Goal: Task Accomplishment & Management: Manage account settings

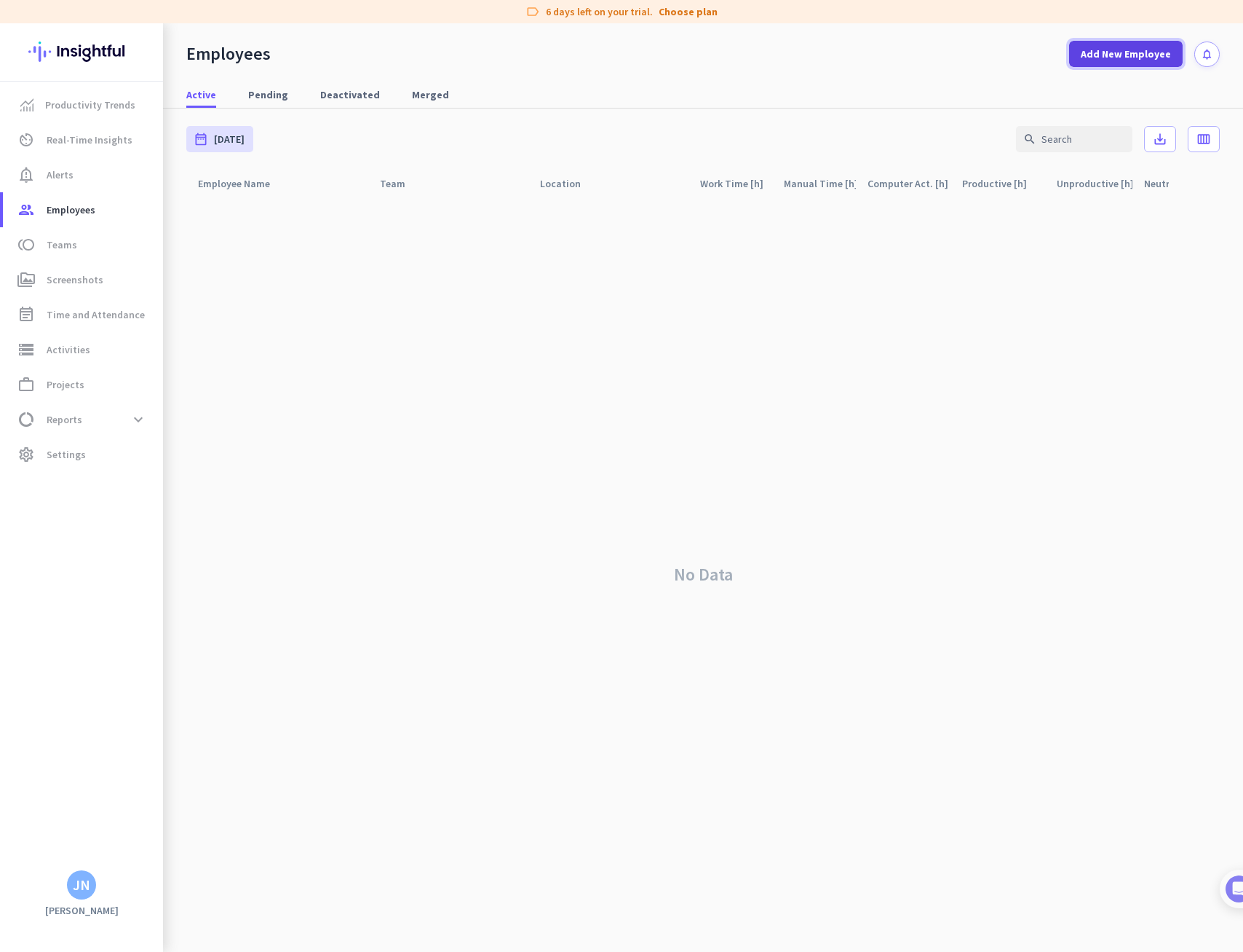
click at [1132, 44] on span at bounding box center [1126, 53] width 113 height 35
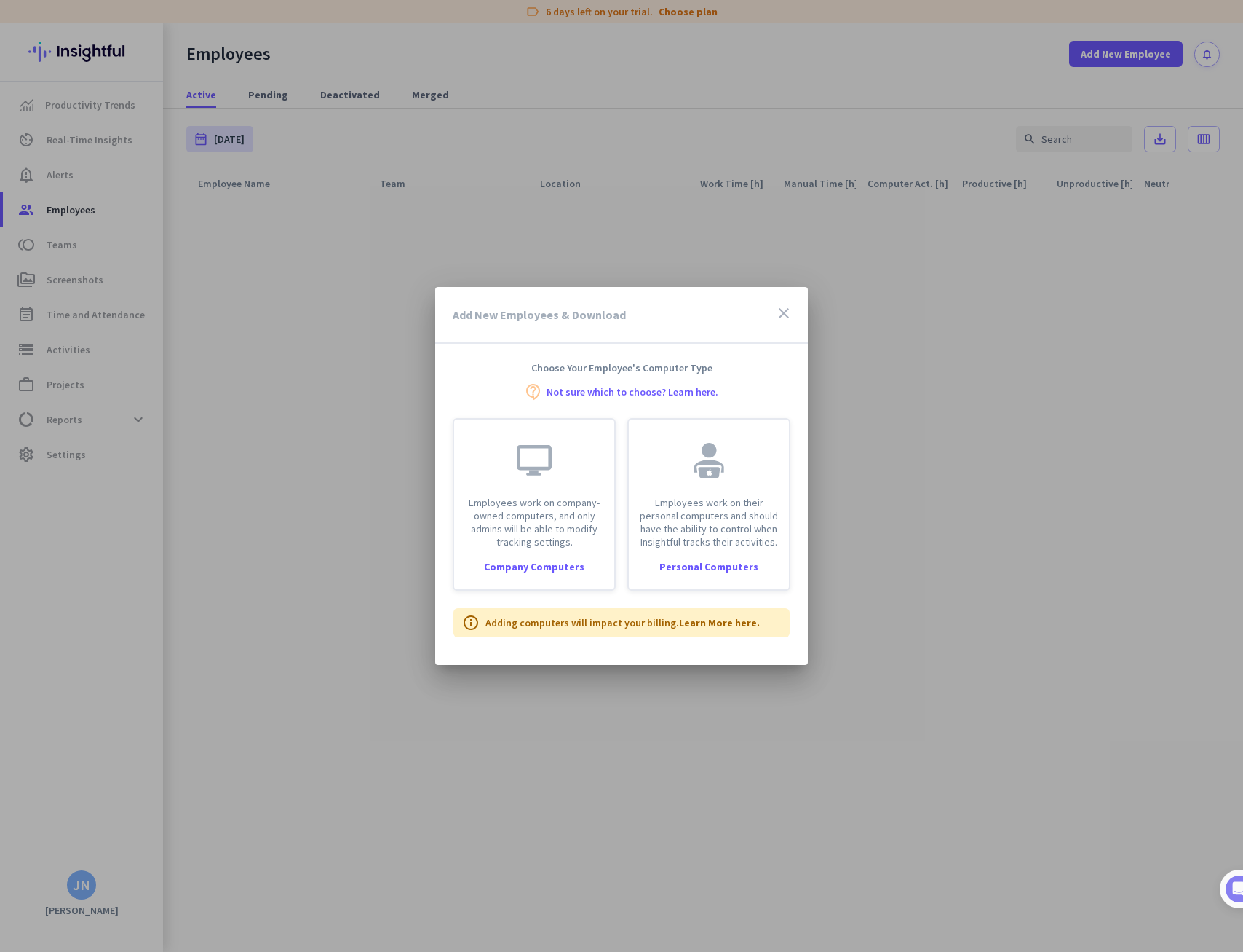
click at [786, 317] on icon "close" at bounding box center [784, 313] width 18 height 18
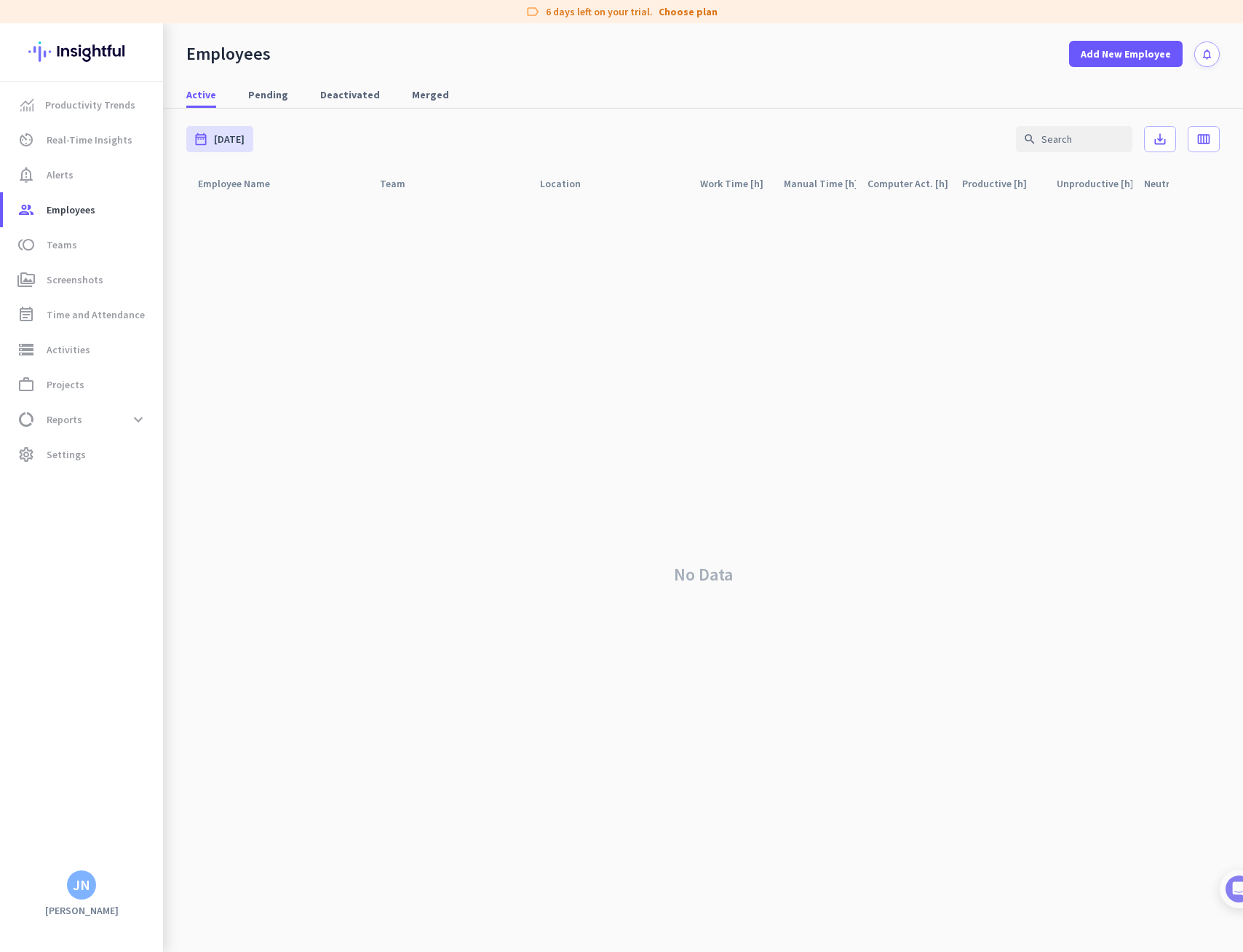
click at [272, 266] on div "No Data" at bounding box center [703, 574] width 1034 height 754
click at [642, 480] on div "No Data" at bounding box center [703, 574] width 1034 height 754
click at [76, 240] on span "toll Teams" at bounding box center [83, 245] width 137 height 18
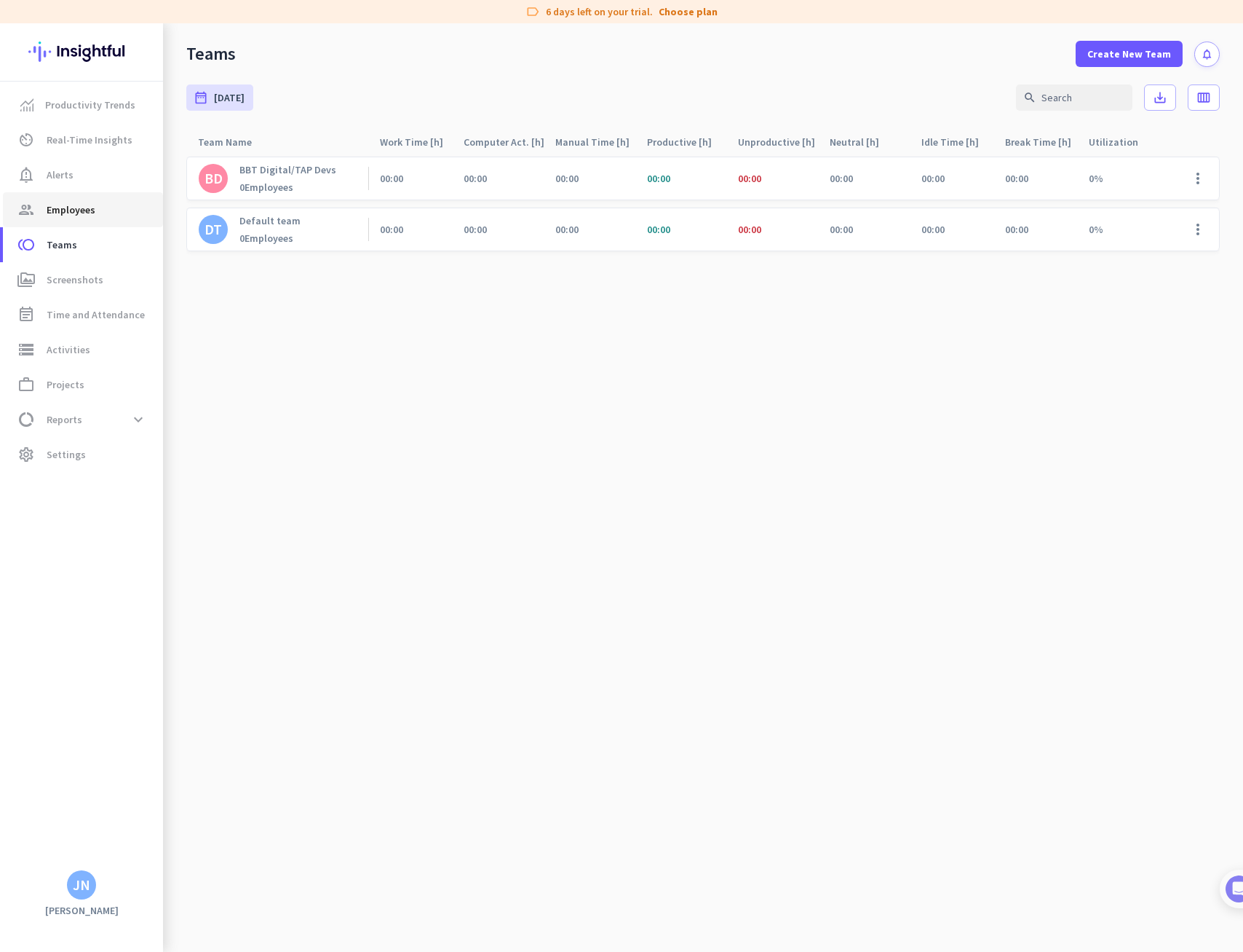
click at [70, 216] on span "Employees" at bounding box center [71, 210] width 49 height 18
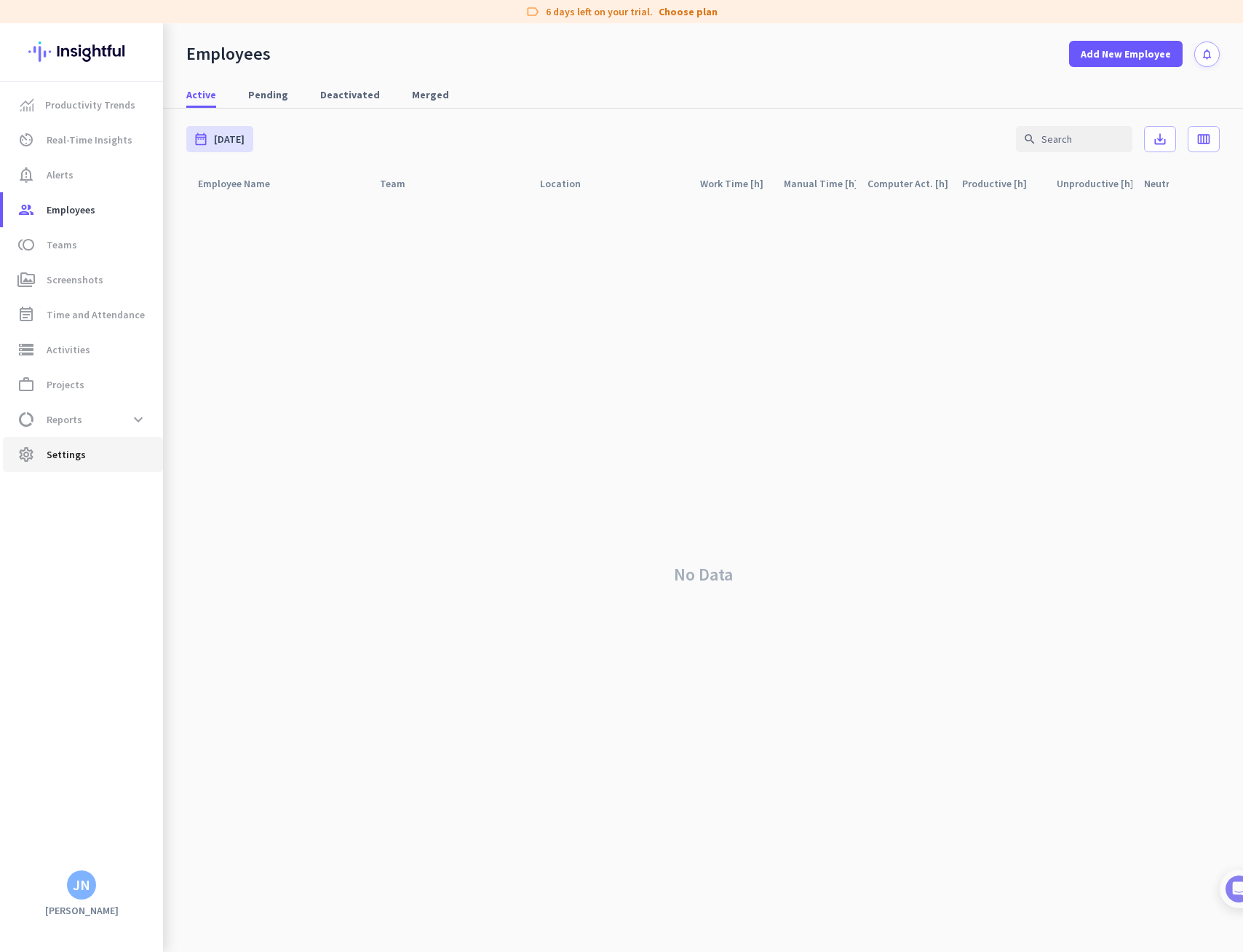
click at [81, 456] on span "Settings" at bounding box center [66, 455] width 39 height 18
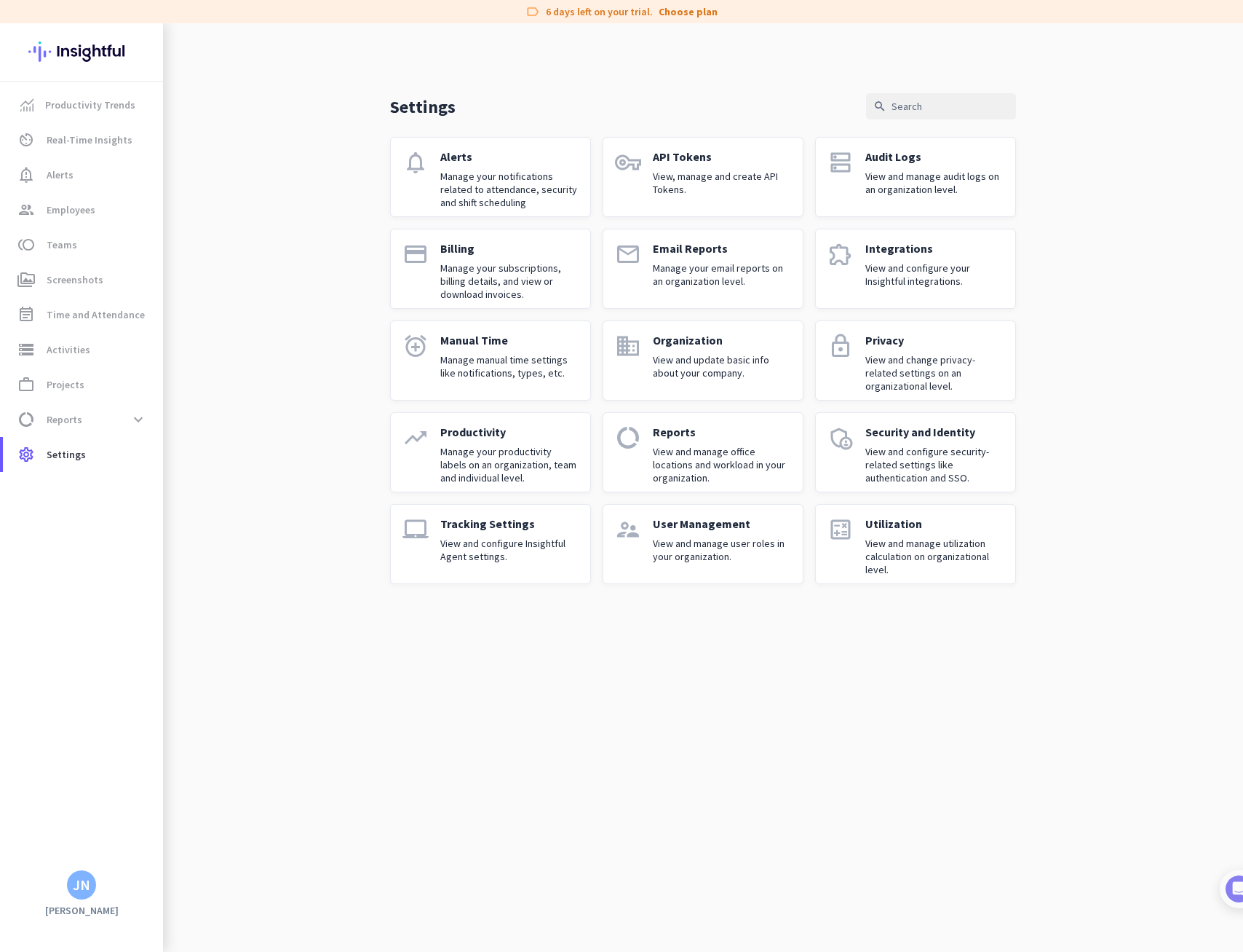
click at [714, 527] on p "User Management" at bounding box center [722, 523] width 138 height 14
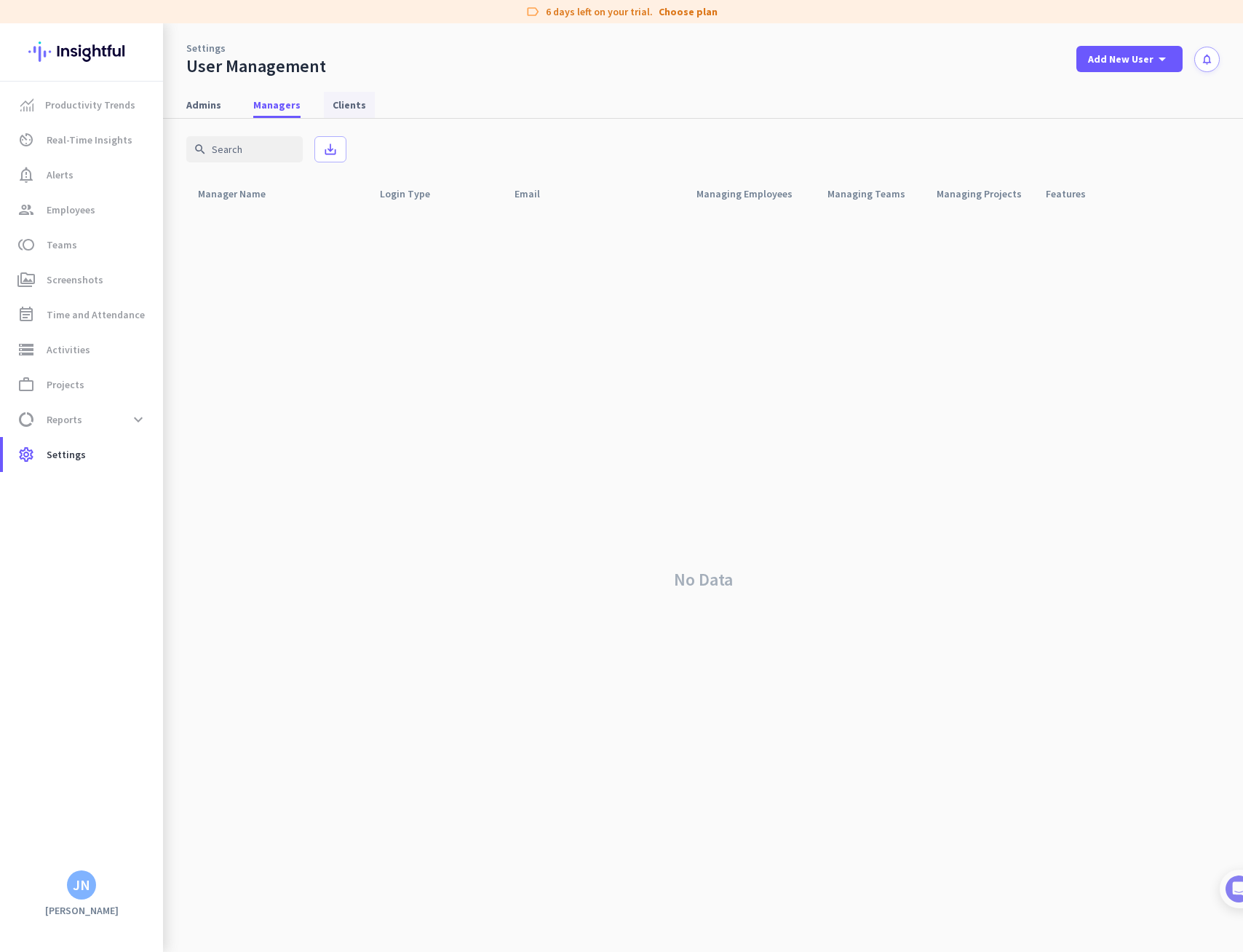
click at [334, 105] on span "Clients" at bounding box center [349, 105] width 34 height 14
click at [1115, 68] on span at bounding box center [1130, 59] width 106 height 35
click at [1142, 129] on div "Manager" at bounding box center [1134, 126] width 44 height 14
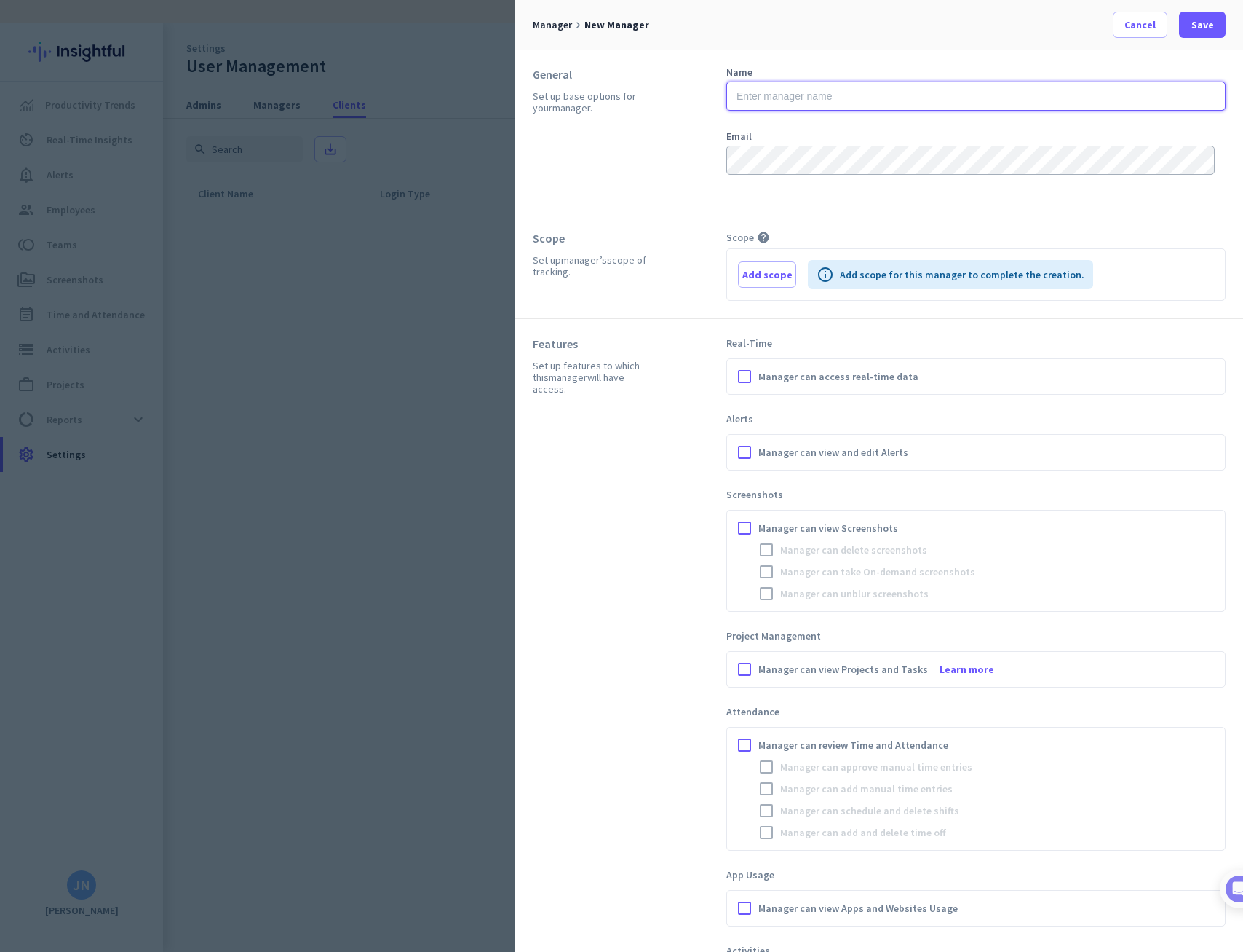
click at [779, 96] on input "text" at bounding box center [976, 96] width 500 height 29
click at [953, 54] on div "General Set up base options for your manager . Name Email" at bounding box center [879, 132] width 728 height 164
click at [1123, 35] on span at bounding box center [1140, 24] width 53 height 35
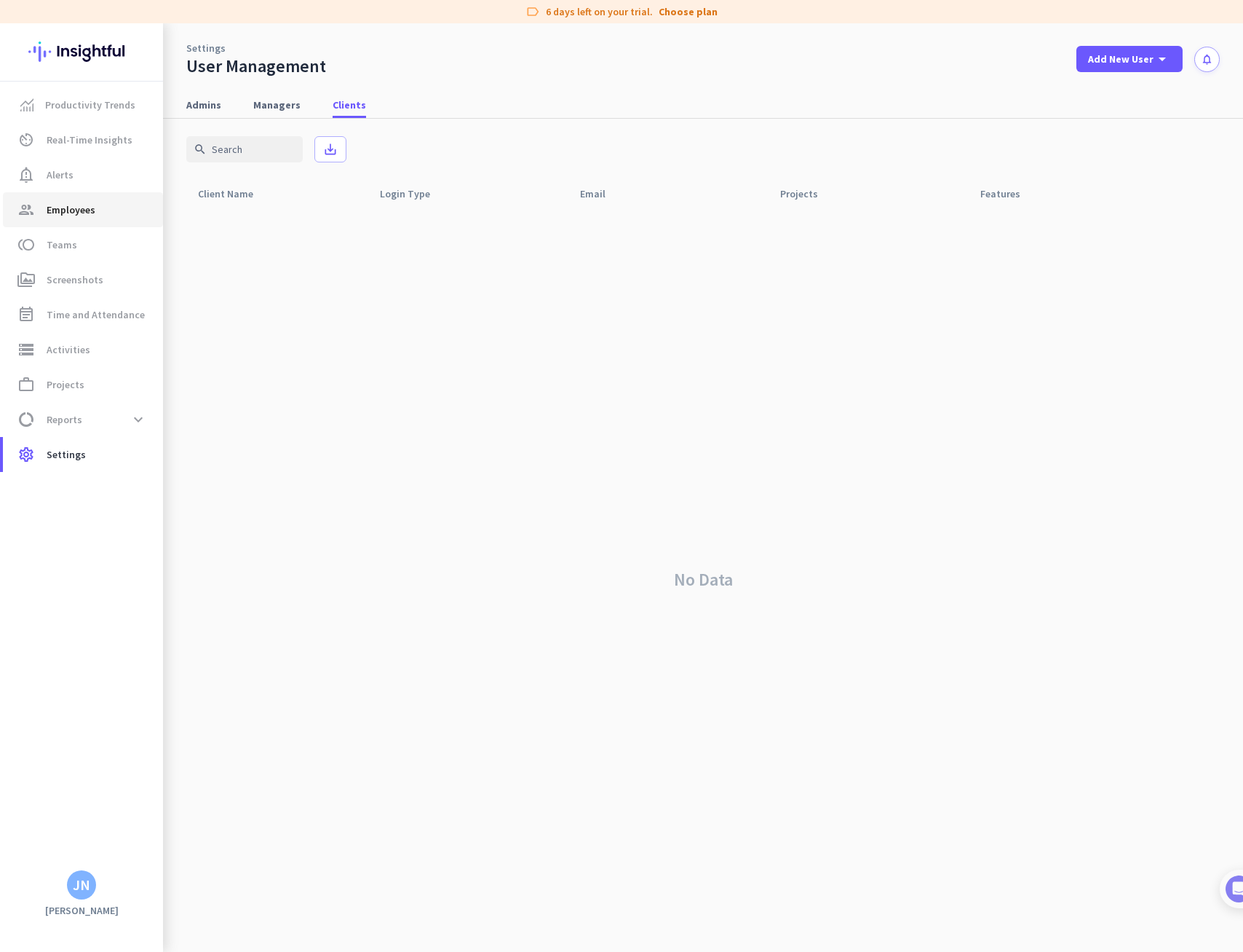
click at [76, 206] on span "Employees" at bounding box center [71, 210] width 49 height 18
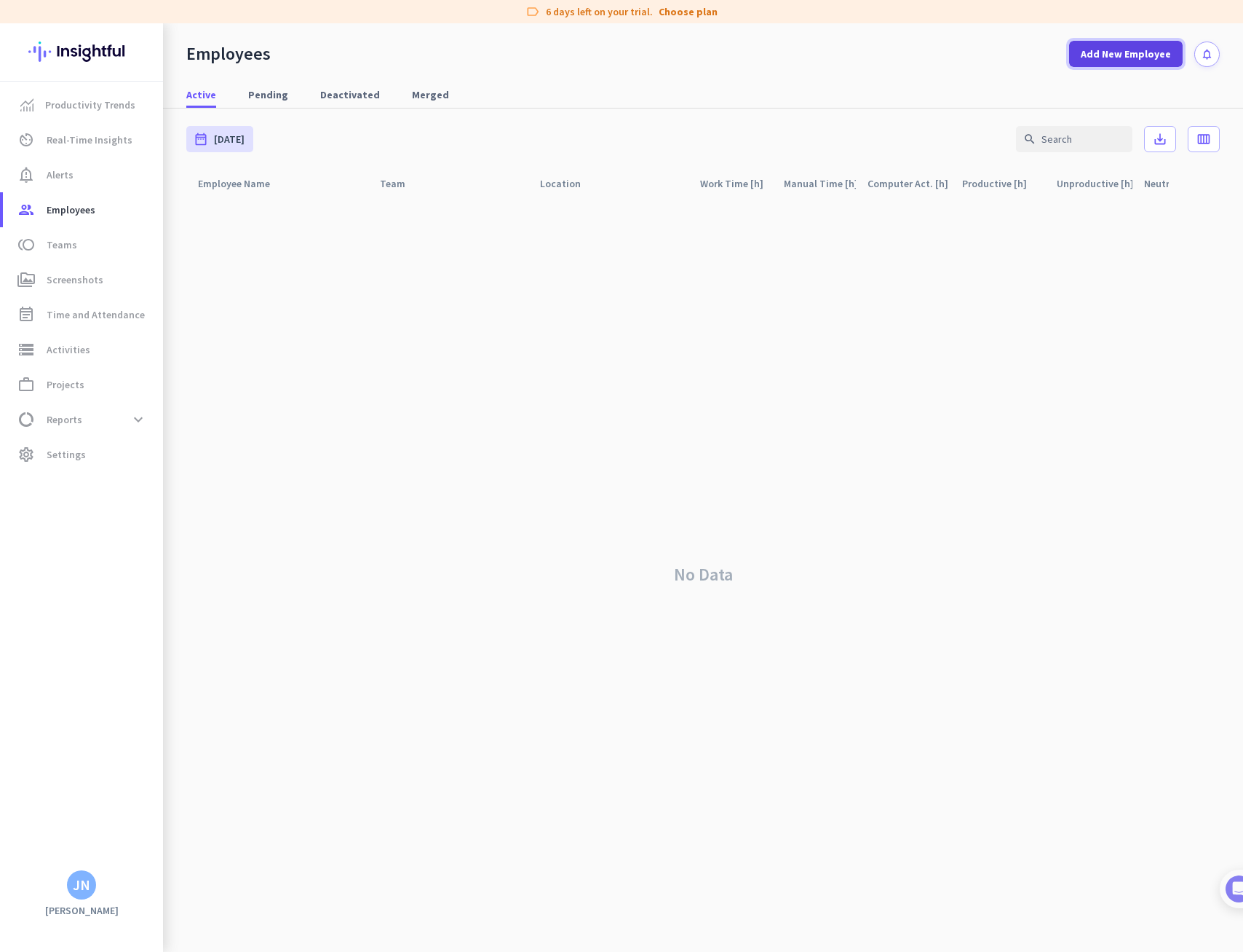
click at [1121, 60] on span "Add New Employee" at bounding box center [1126, 54] width 90 height 14
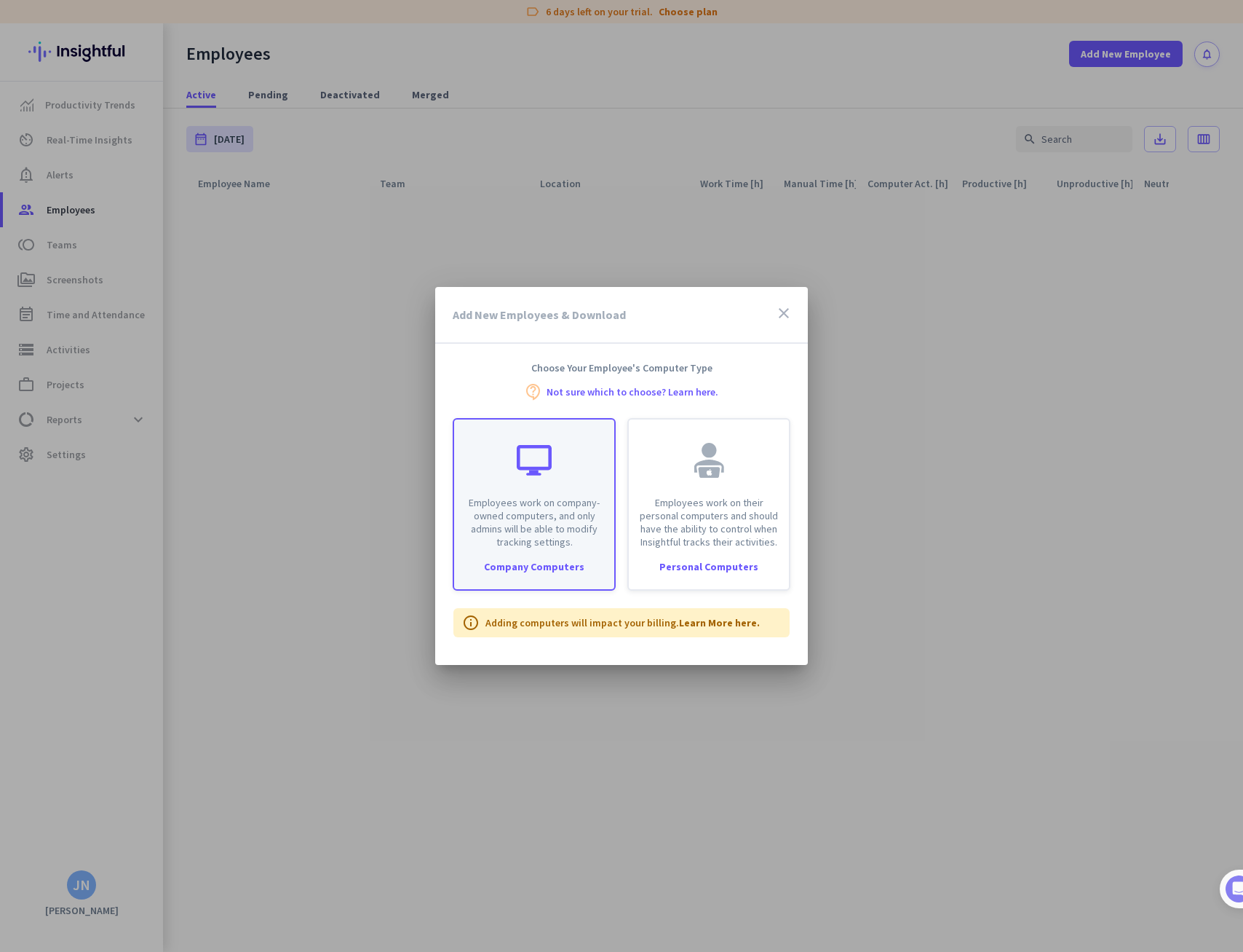
click at [538, 524] on p "Employees work on company-owned computers, and only admins will be able to modi…" at bounding box center [533, 521] width 142 height 52
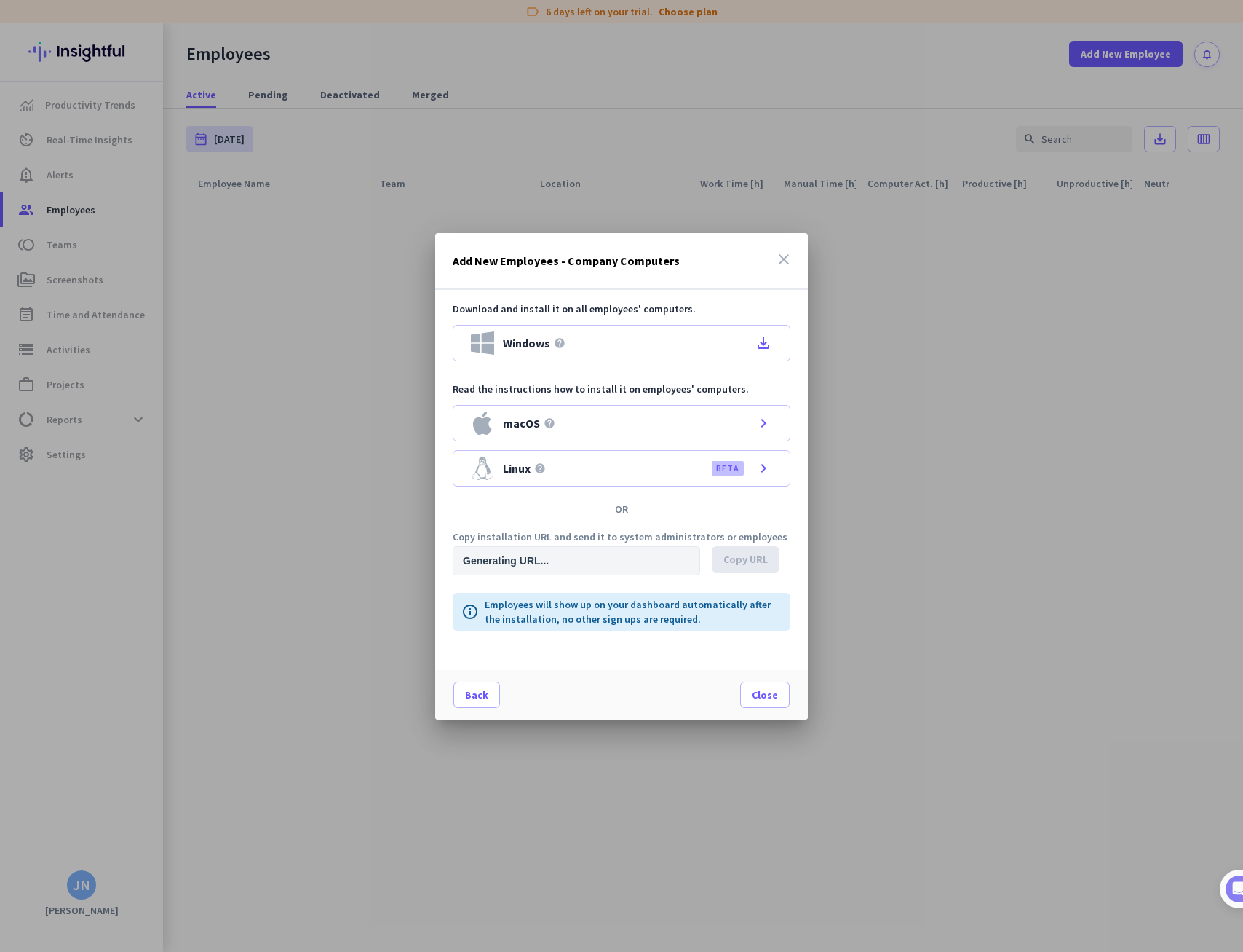
type input "[URL][DOMAIN_NAME]"
drag, startPoint x: 540, startPoint y: 536, endPoint x: 748, endPoint y: 535, distance: 208.0
click at [748, 535] on p "Copy installation URL and send it to system administrators or employees" at bounding box center [622, 536] width 338 height 10
click at [640, 564] on input "[URL][DOMAIN_NAME]" at bounding box center [577, 561] width 248 height 29
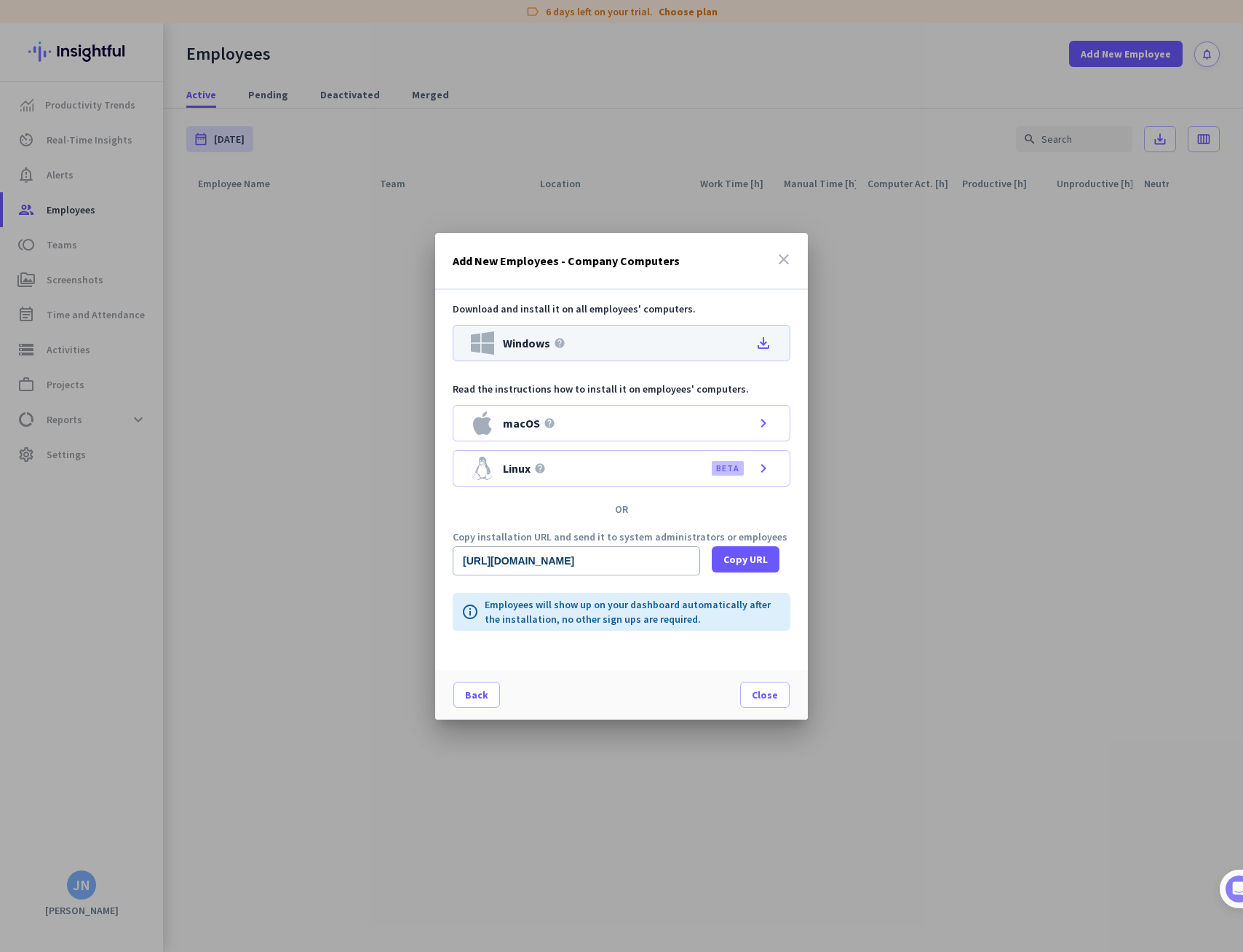
click at [766, 342] on icon "file_download" at bounding box center [763, 343] width 18 height 18
click at [782, 257] on icon "close" at bounding box center [784, 259] width 18 height 18
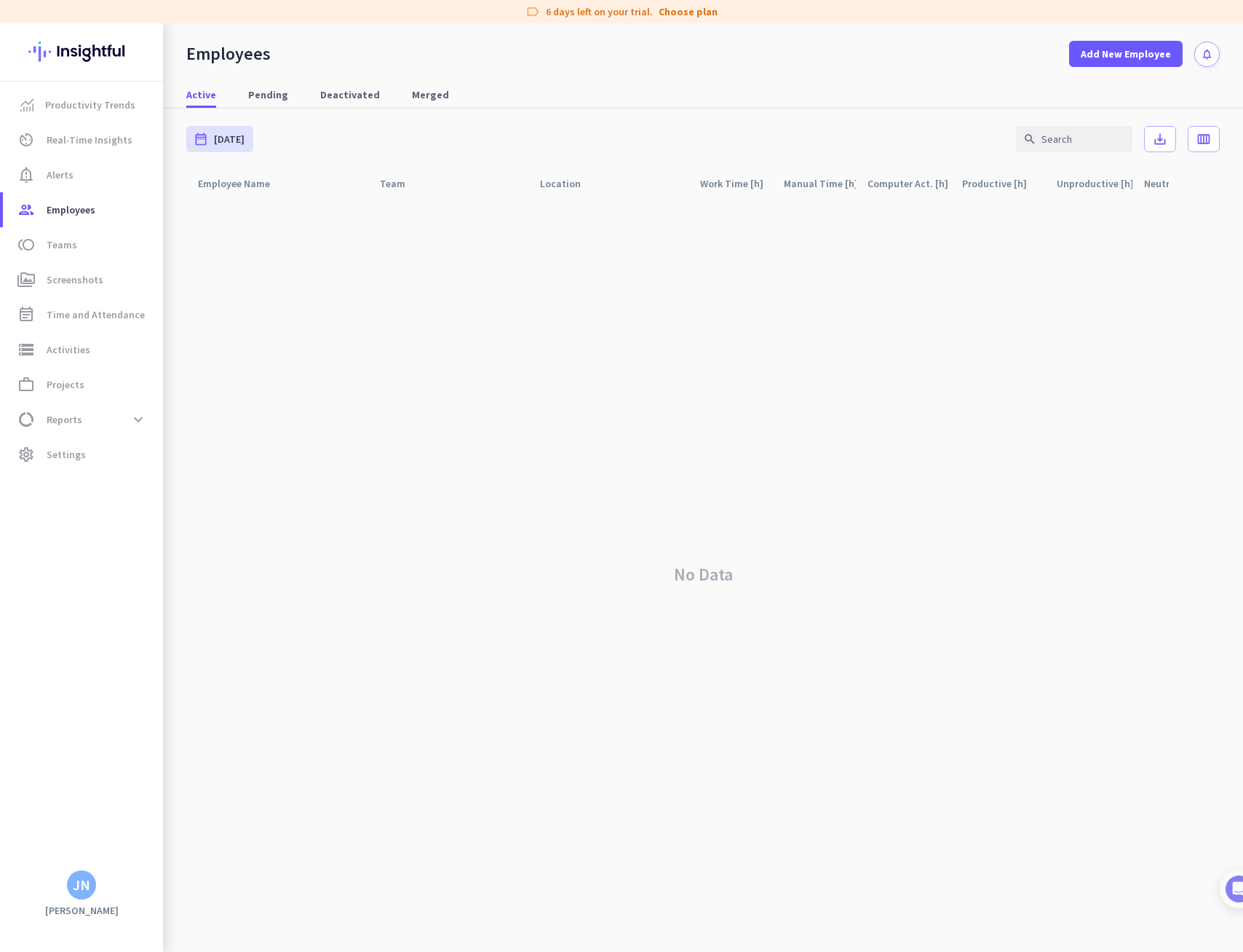
click at [363, 292] on div "No Data" at bounding box center [703, 574] width 1034 height 754
click at [60, 447] on span "Settings" at bounding box center [66, 455] width 39 height 18
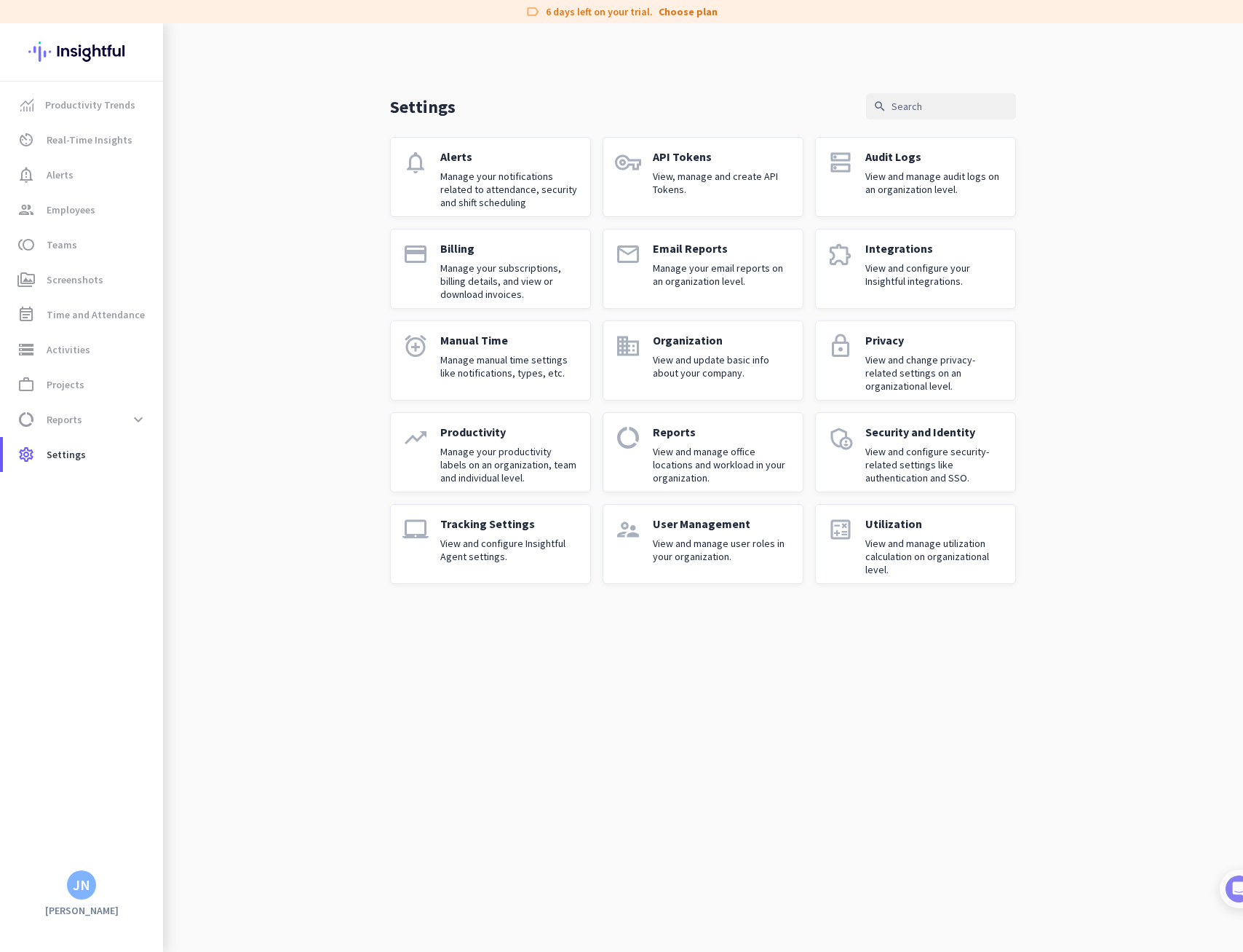
drag, startPoint x: 654, startPoint y: 109, endPoint x: 648, endPoint y: 101, distance: 10.0
click at [654, 109] on div "Settings search" at bounding box center [703, 106] width 626 height 27
drag, startPoint x: 253, startPoint y: 101, endPoint x: 257, endPoint y: 53, distance: 48.2
click at [254, 101] on div "Settings search notifications Alerts Manage your notifications related to atten…" at bounding box center [703, 315] width 1080 height 584
